Goal: Information Seeking & Learning: Find specific fact

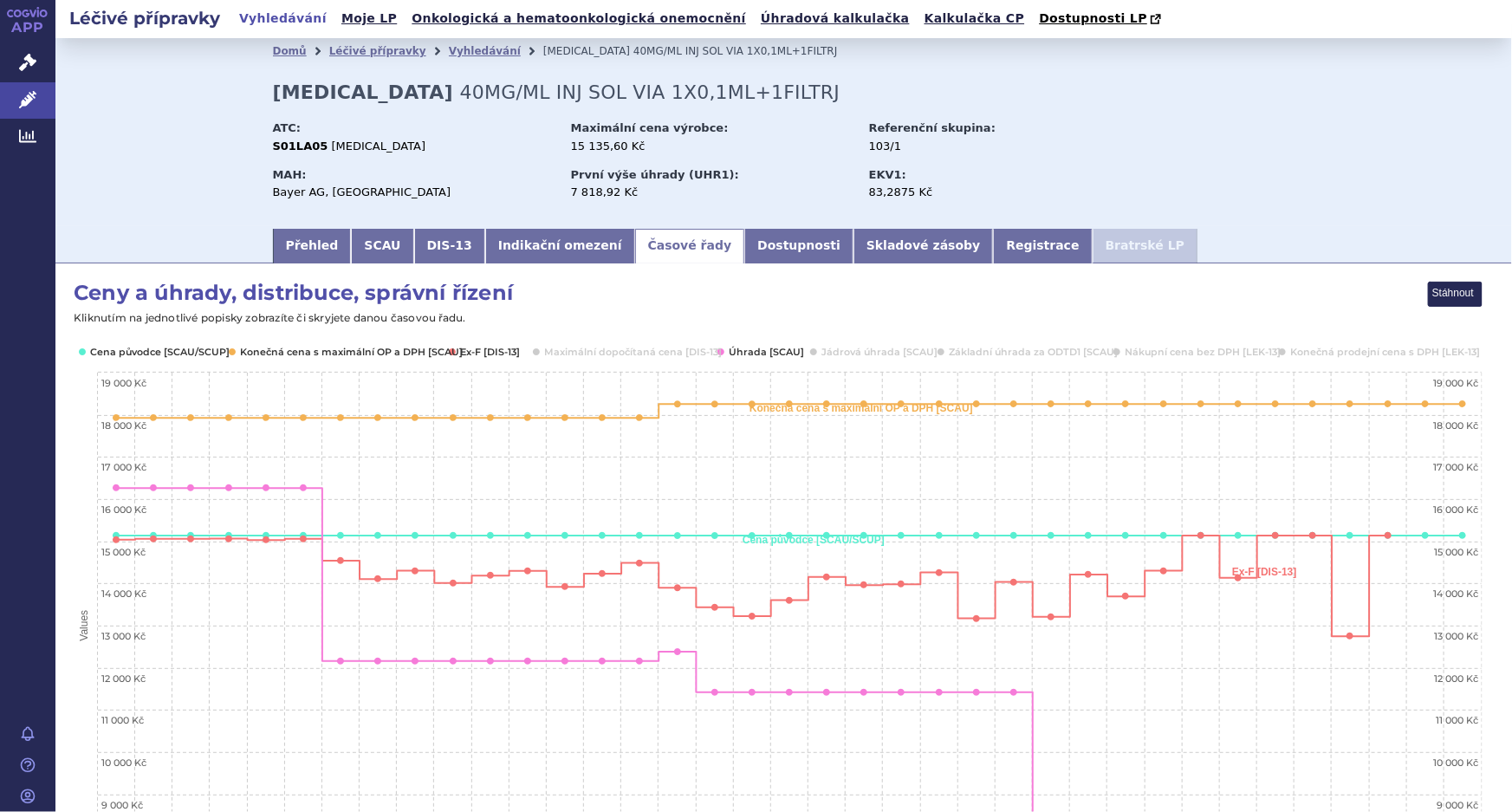
scroll to position [1062, 0]
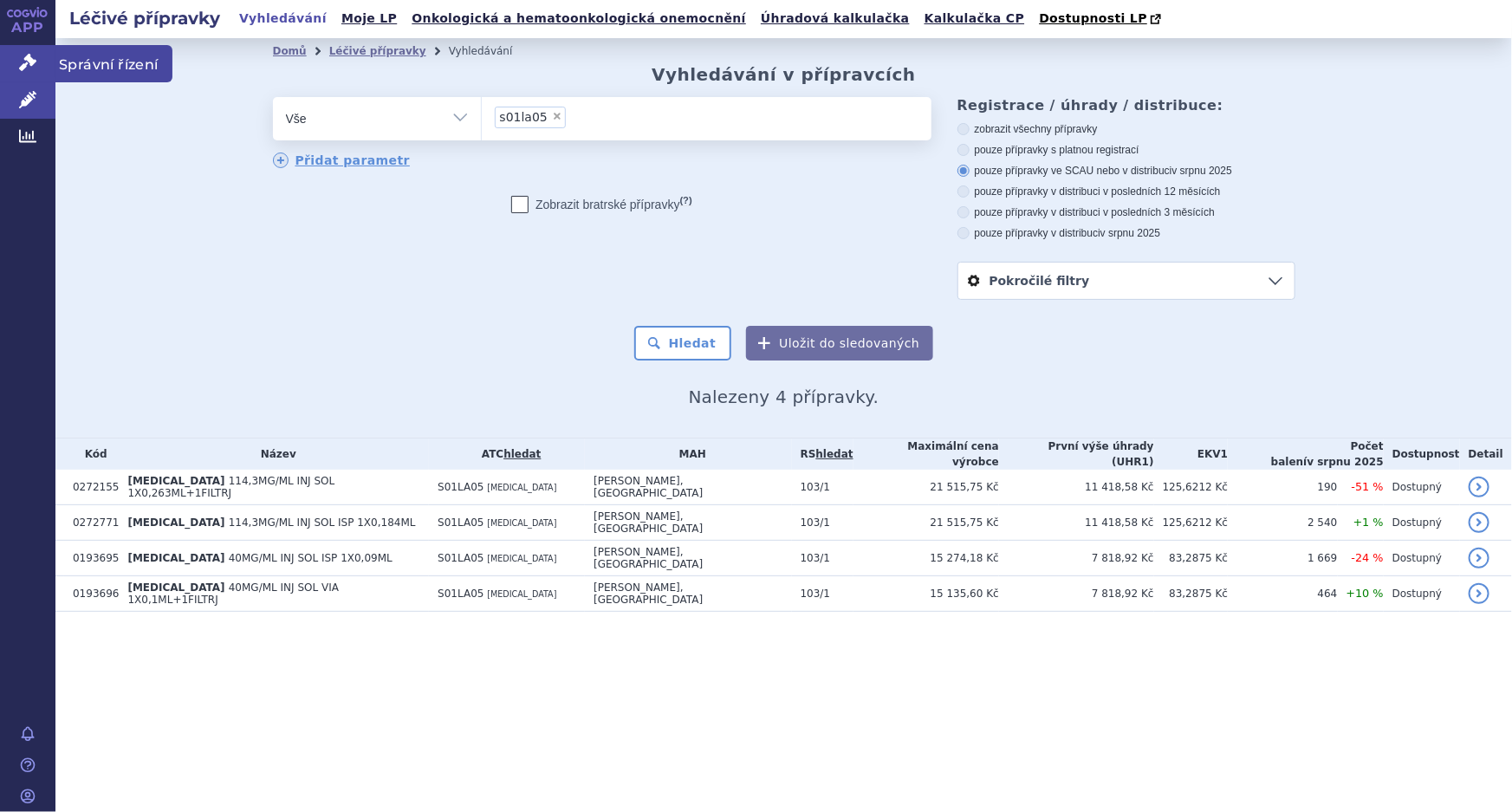
click at [87, 56] on span "Správní řízení" at bounding box center [113, 63] width 117 height 36
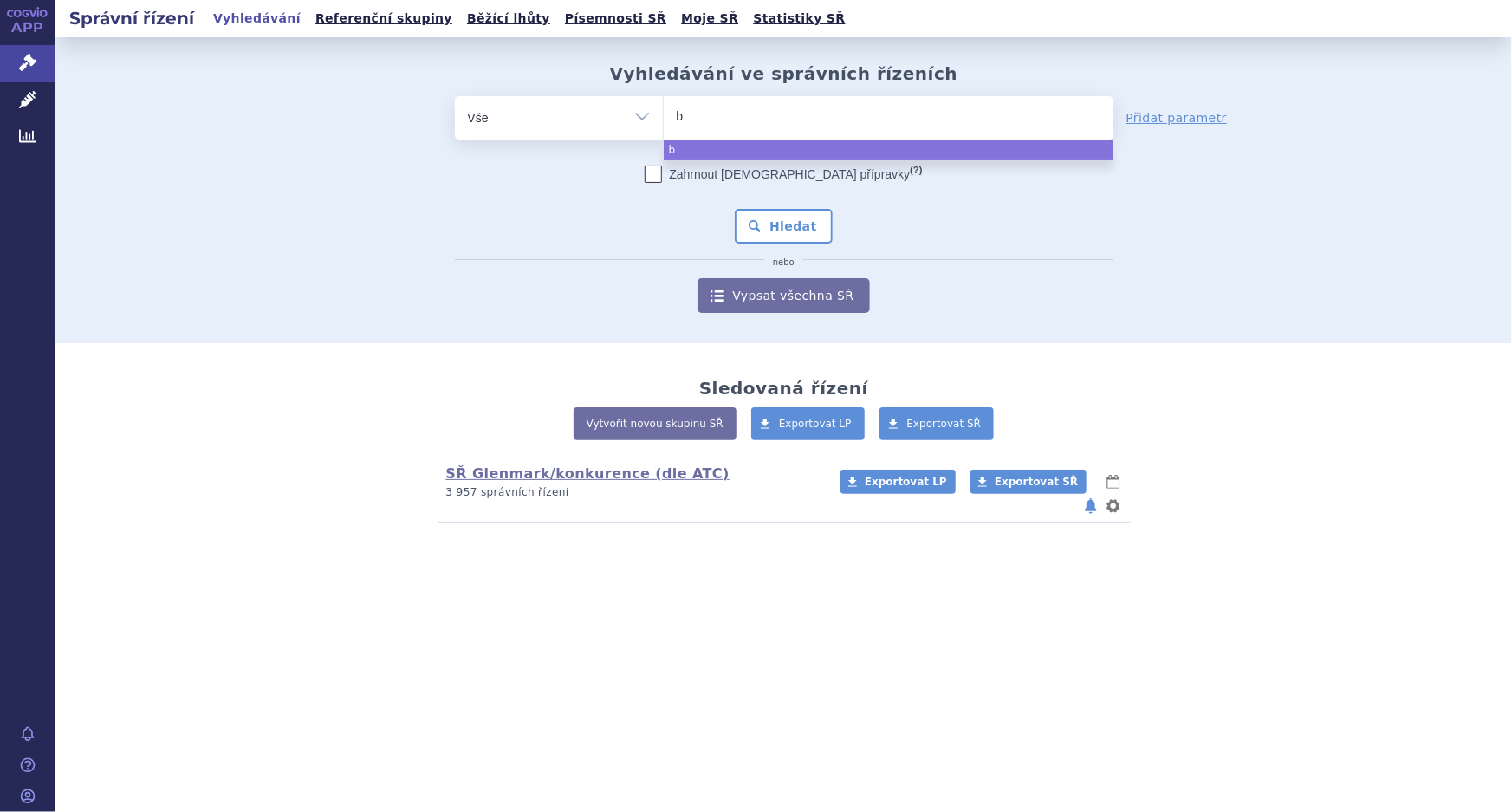
type input "bo"
type input "bos"
type input "bosu"
type input "bosut"
type input "bosuti"
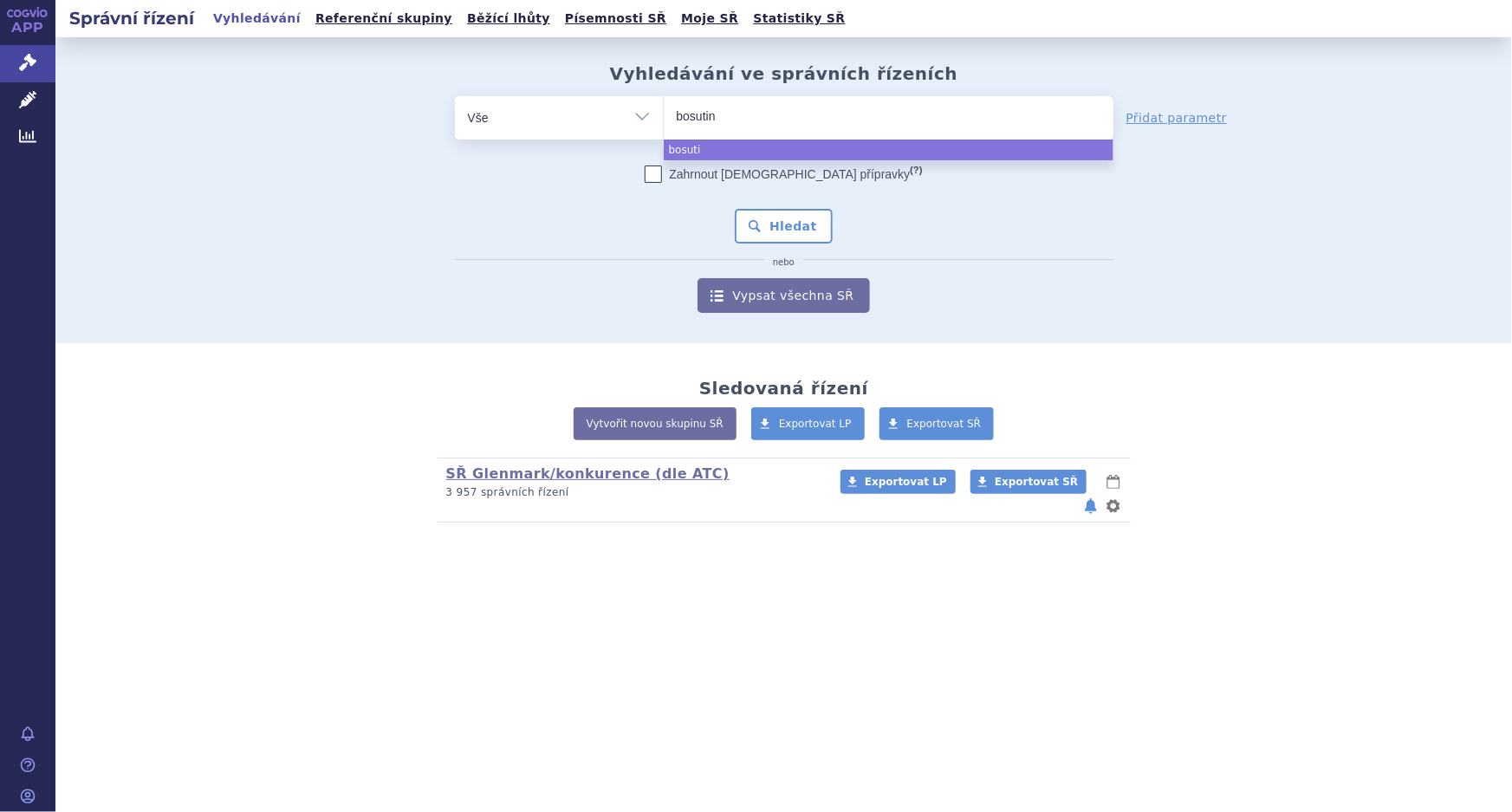
type input "bosutini"
type input "bosutinib"
select select "bosutinib"
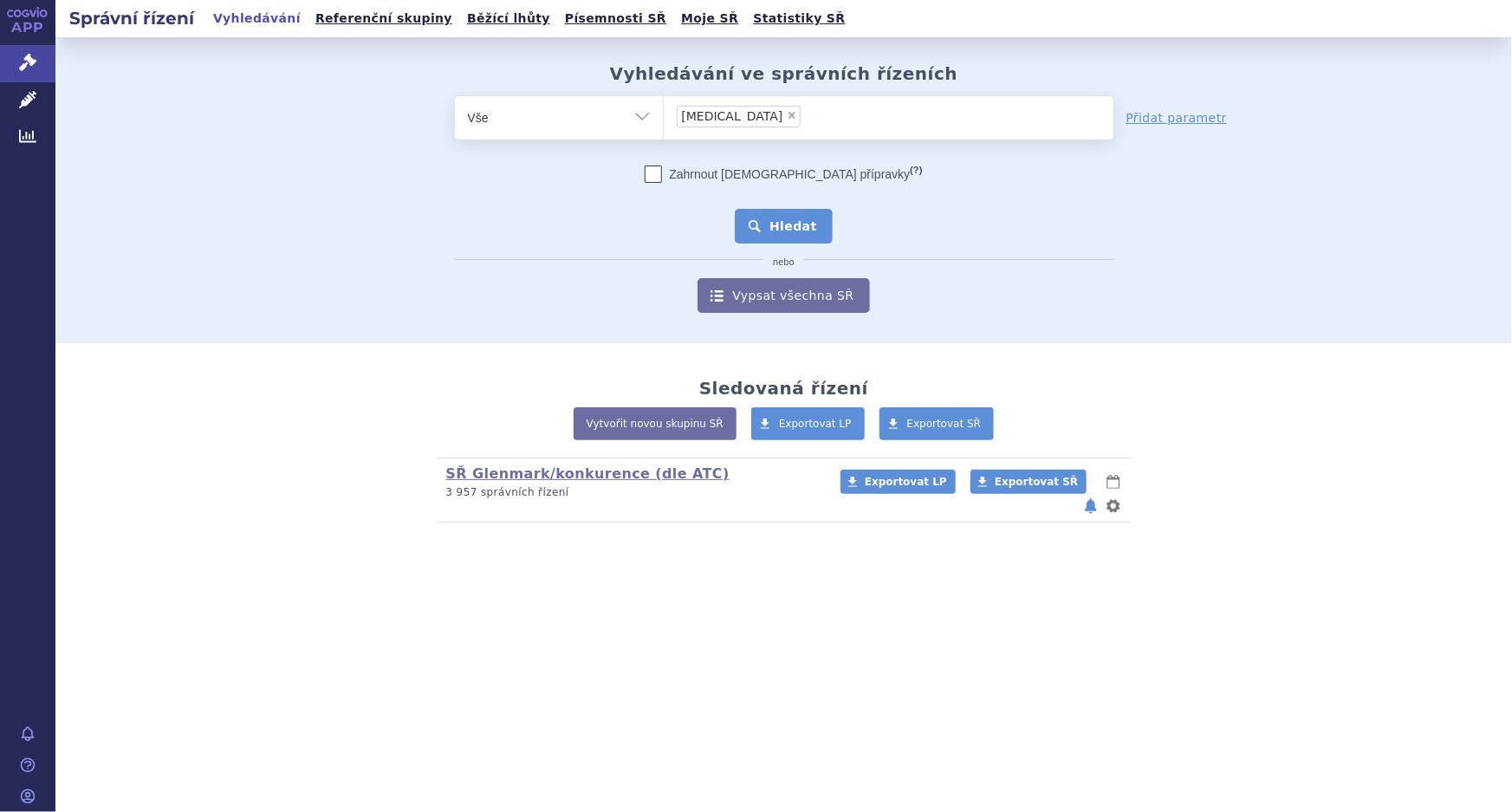
click at [763, 235] on button "Hledat" at bounding box center [784, 225] width 98 height 34
